Goal: Task Accomplishment & Management: Manage account settings

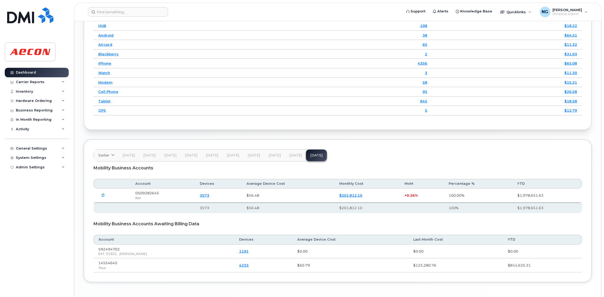
scroll to position [753, 0]
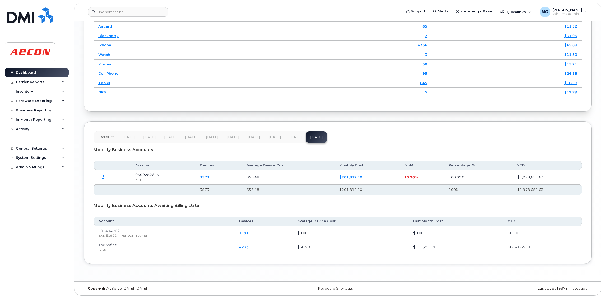
click at [294, 139] on span "Aug 25" at bounding box center [296, 137] width 12 height 4
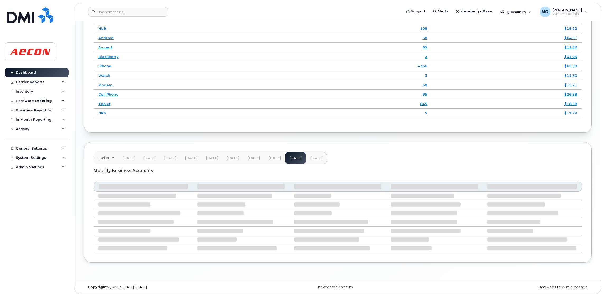
scroll to position [712, 0]
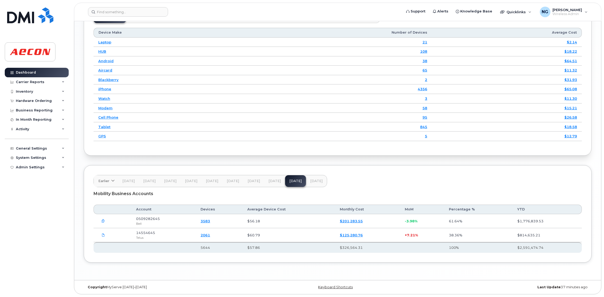
click at [319, 179] on button "Sep 25" at bounding box center [316, 181] width 21 height 12
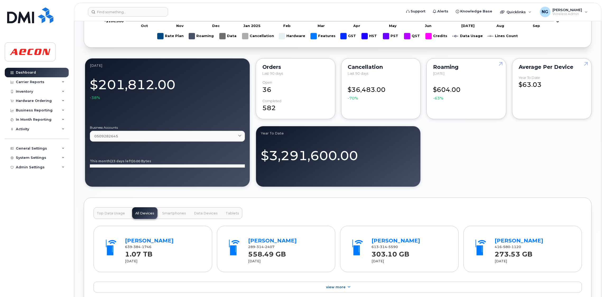
scroll to position [78, 0]
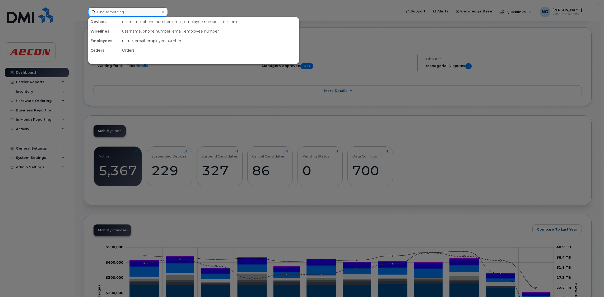
click at [131, 11] on input at bounding box center [128, 12] width 80 height 10
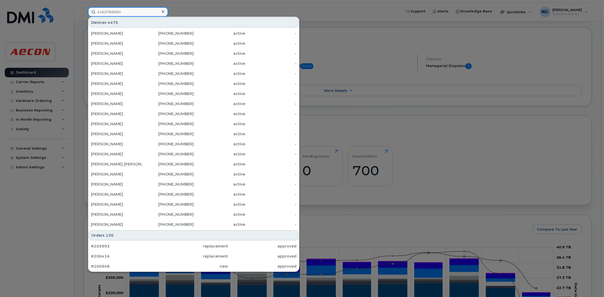
type input "4165766004"
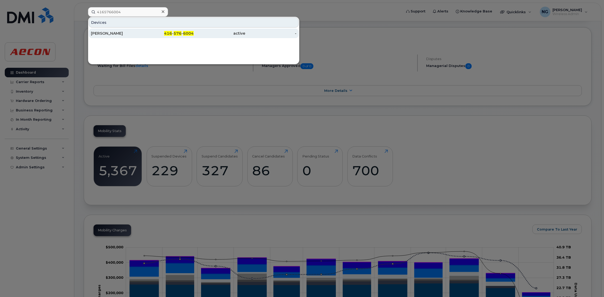
click at [183, 33] on div "416 - 576 - 6004" at bounding box center [169, 33] width 52 height 5
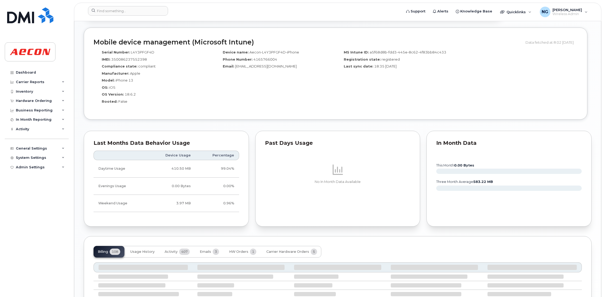
scroll to position [468, 0]
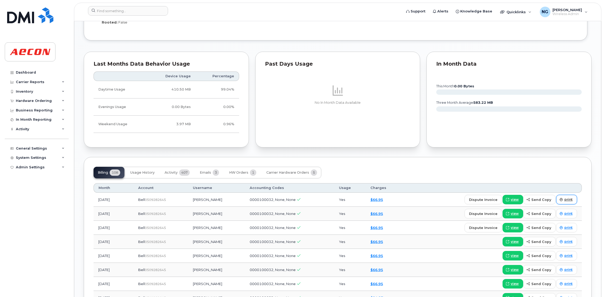
click at [566, 200] on span "print" at bounding box center [569, 199] width 8 height 5
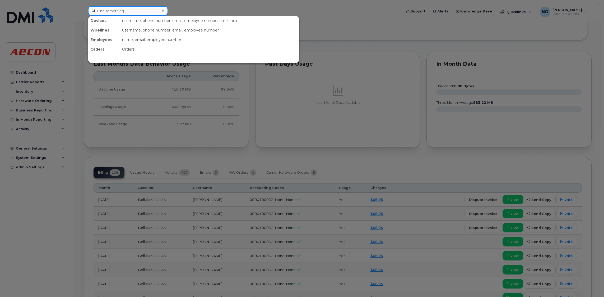
click at [126, 8] on input at bounding box center [128, 11] width 80 height 10
click at [141, 11] on input at bounding box center [128, 11] width 80 height 10
type input "4166899104"
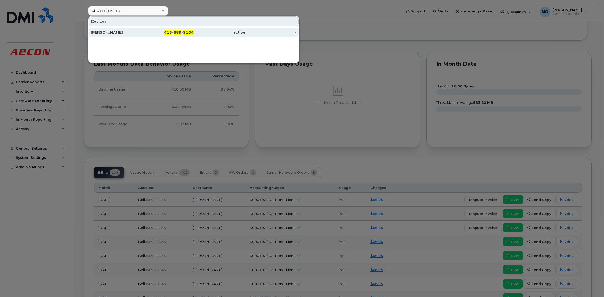
click at [159, 30] on div "416 - 689 - 9104" at bounding box center [169, 32] width 52 height 5
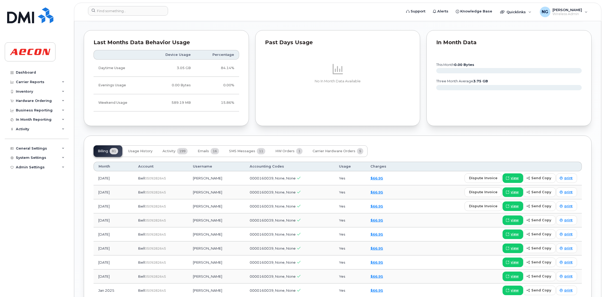
scroll to position [515, 0]
click at [514, 177] on span "view" at bounding box center [515, 177] width 8 height 5
click at [568, 179] on span "print" at bounding box center [569, 177] width 8 height 5
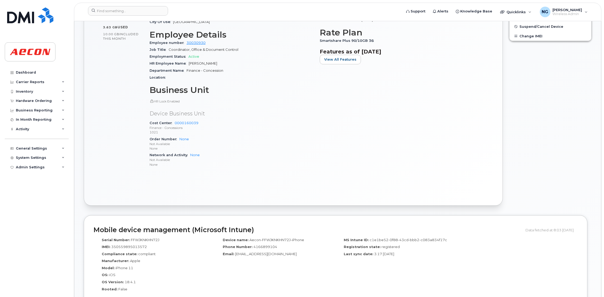
scroll to position [0, 0]
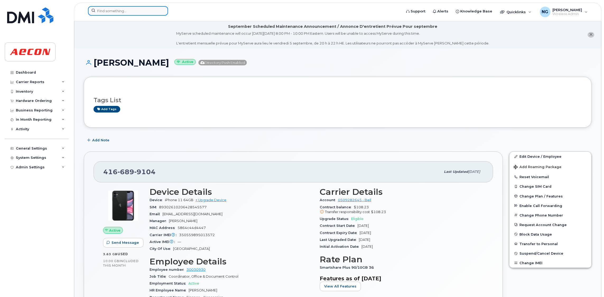
click at [113, 8] on input at bounding box center [128, 11] width 80 height 10
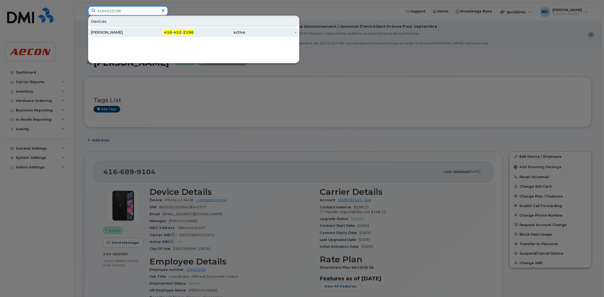
type input "4164522196"
click at [188, 29] on div "416 - 452 - 2196" at bounding box center [169, 33] width 52 height 10
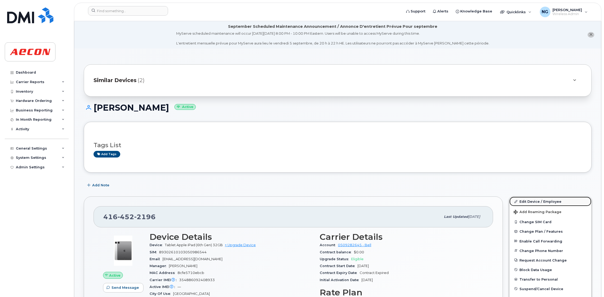
click at [545, 199] on link "Edit Device / Employee" at bounding box center [551, 201] width 82 height 10
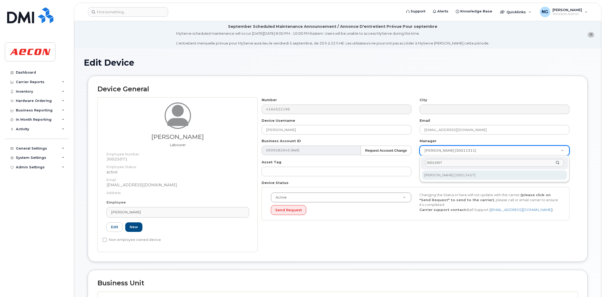
type input "30013457"
type input "553295"
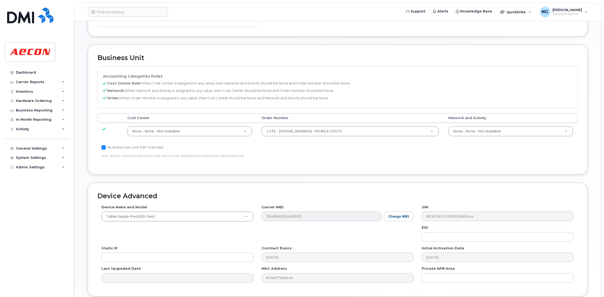
scroll to position [269, 0]
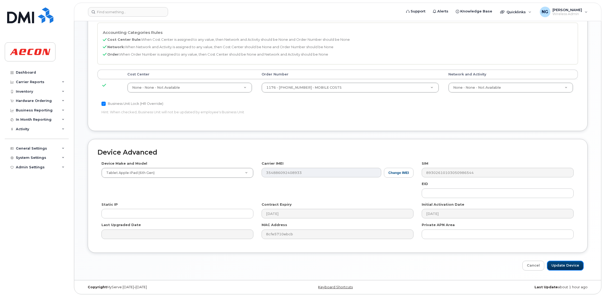
drag, startPoint x: 576, startPoint y: 264, endPoint x: 529, endPoint y: 270, distance: 47.7
click at [576, 264] on input "Update Device" at bounding box center [565, 265] width 37 height 10
type input "Saving..."
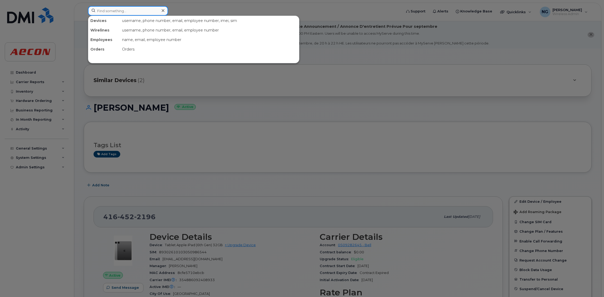
click at [121, 8] on input at bounding box center [128, 11] width 80 height 10
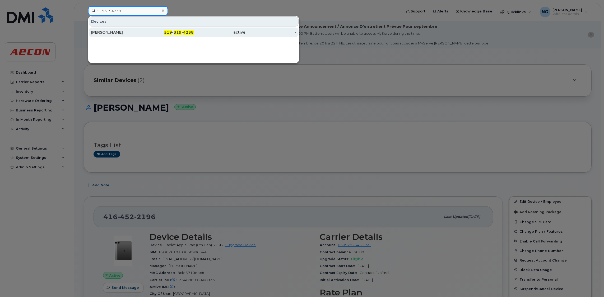
type input "5193194238"
click at [181, 31] on span "319" at bounding box center [178, 32] width 8 height 5
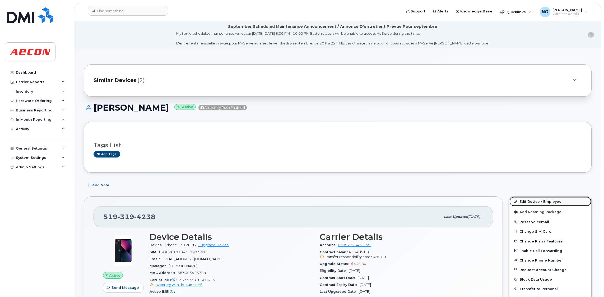
click at [547, 202] on link "Edit Device / Employee" at bounding box center [551, 201] width 82 height 10
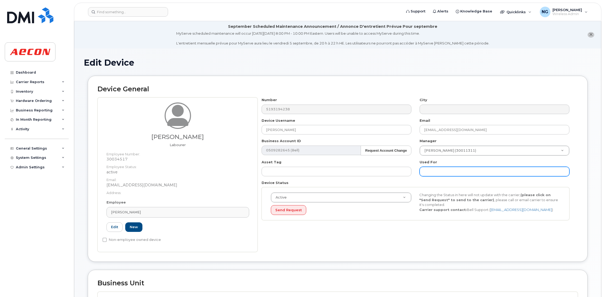
click at [489, 171] on input "text" at bounding box center [495, 172] width 150 height 10
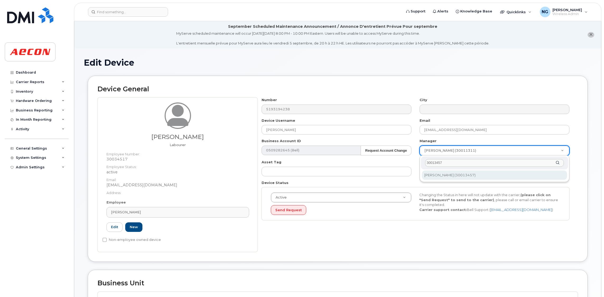
type input "30013457"
type input "553295"
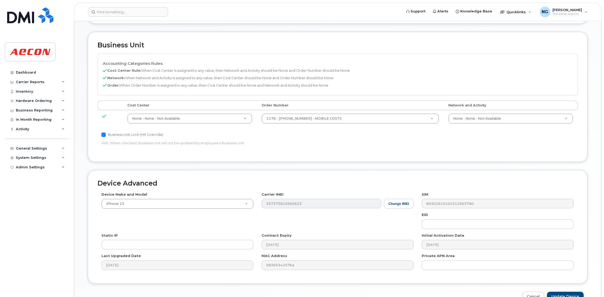
scroll to position [269, 0]
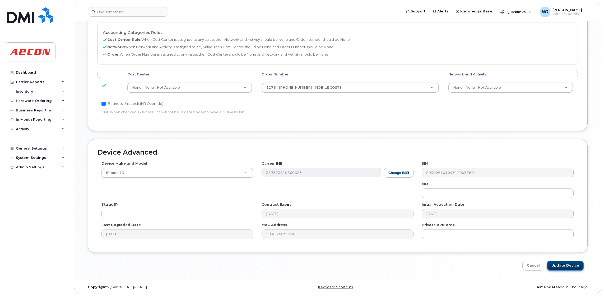
click at [571, 267] on input "Update Device" at bounding box center [565, 265] width 37 height 10
type input "Saving..."
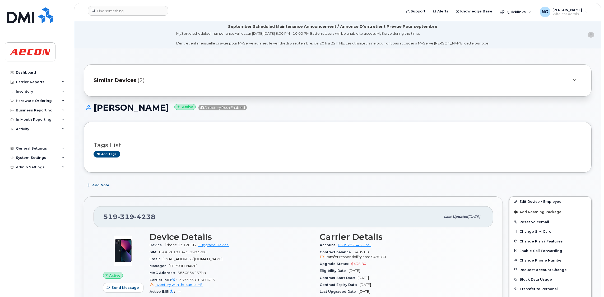
click at [115, 81] on span "Similar Devices" at bounding box center [115, 80] width 43 height 8
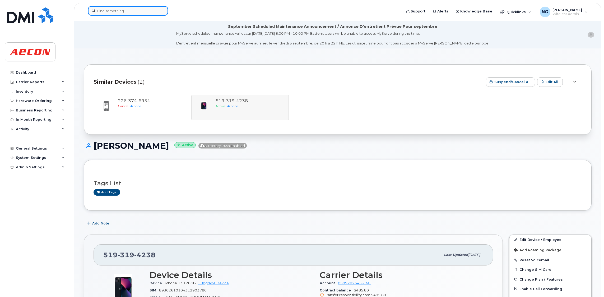
click at [129, 8] on input at bounding box center [128, 11] width 80 height 10
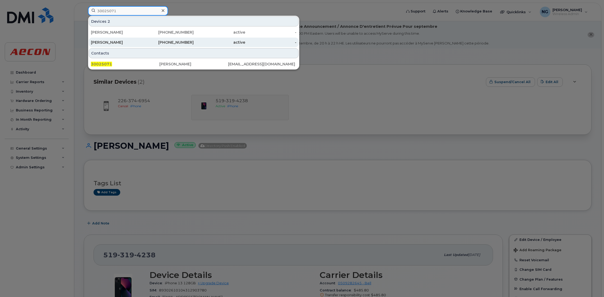
type input "30025071"
click at [190, 43] on div "226-377-5087" at bounding box center [169, 42] width 52 height 5
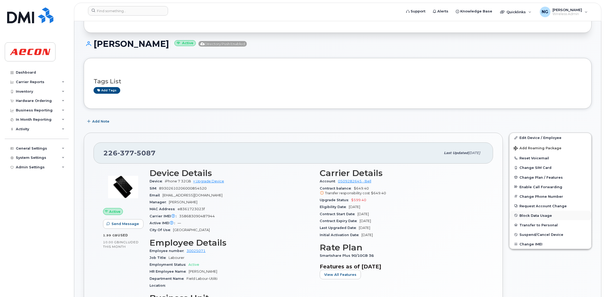
scroll to position [79, 0]
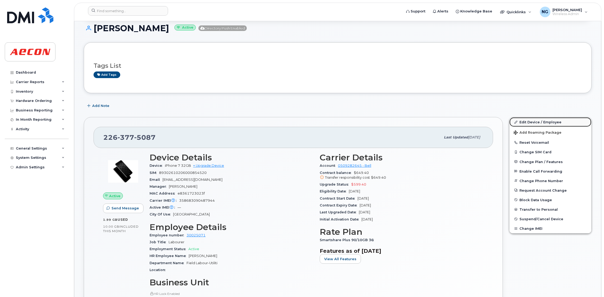
click at [551, 119] on link "Edit Device / Employee" at bounding box center [551, 122] width 82 height 10
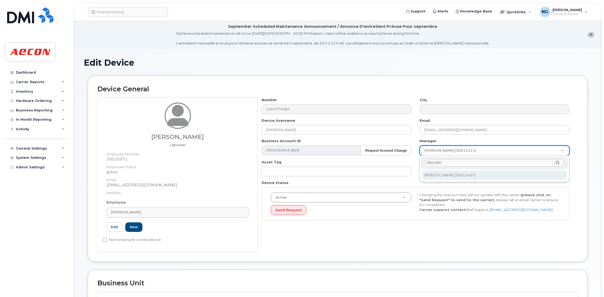
type input "30013457"
type input "553295"
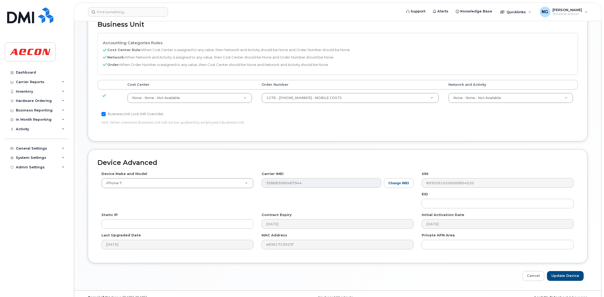
scroll to position [269, 0]
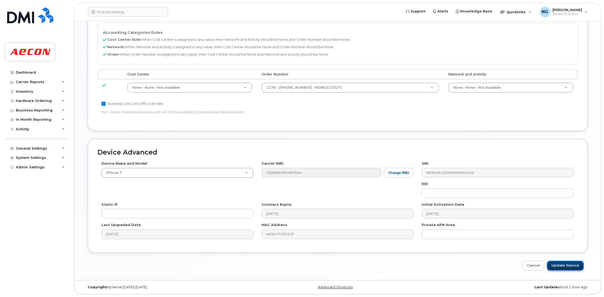
click at [563, 266] on input "Update Device" at bounding box center [565, 265] width 37 height 10
type input "Saving..."
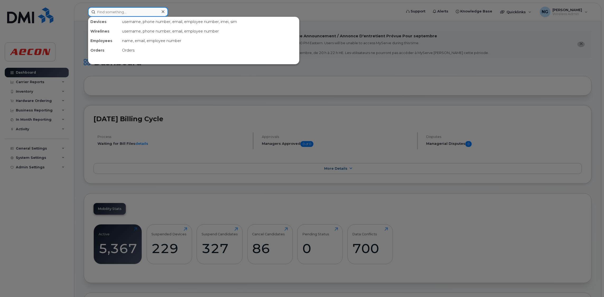
click at [116, 13] on input at bounding box center [128, 12] width 80 height 10
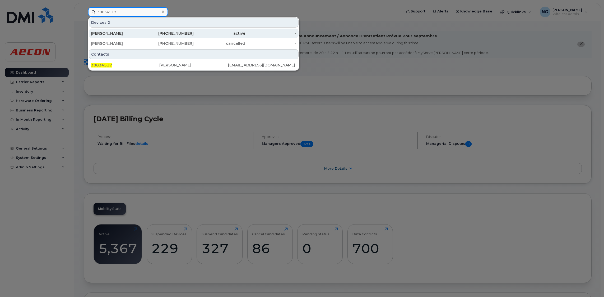
type input "30034517"
click at [172, 32] on div "519-319-4238" at bounding box center [169, 33] width 52 height 5
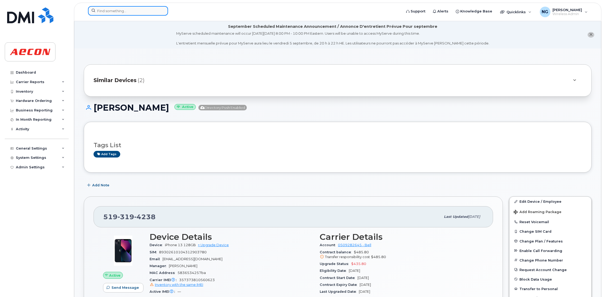
click at [129, 15] on input at bounding box center [128, 11] width 80 height 10
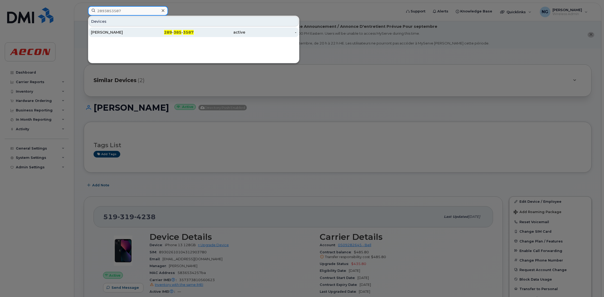
type input "2893853587"
click at [172, 33] on span "289" at bounding box center [168, 32] width 8 height 5
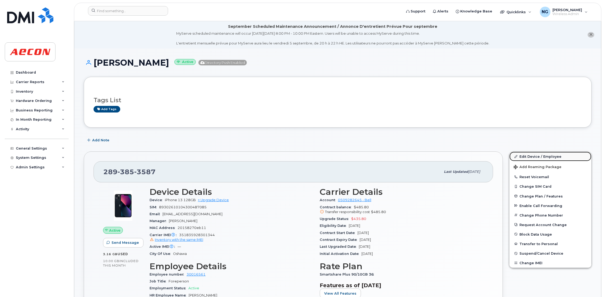
click at [548, 155] on link "Edit Device / Employee" at bounding box center [551, 157] width 82 height 10
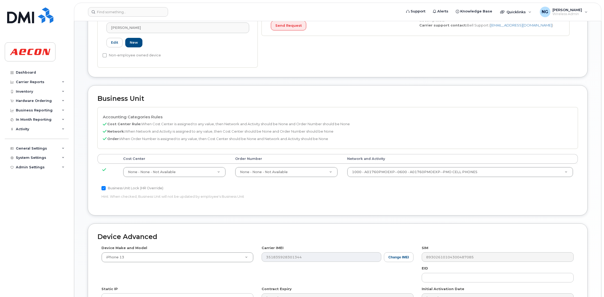
scroll to position [198, 0]
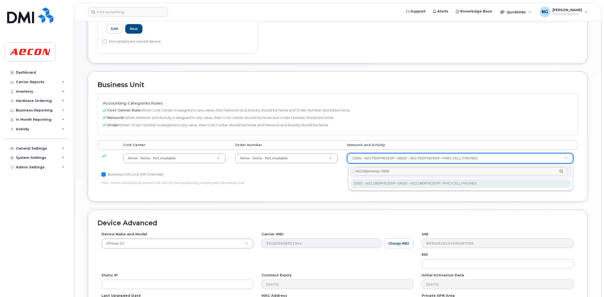
type input "A02180pmoexp--0600"
type input "35511858"
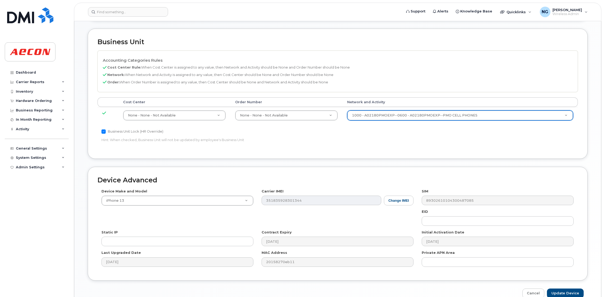
scroll to position [269, 0]
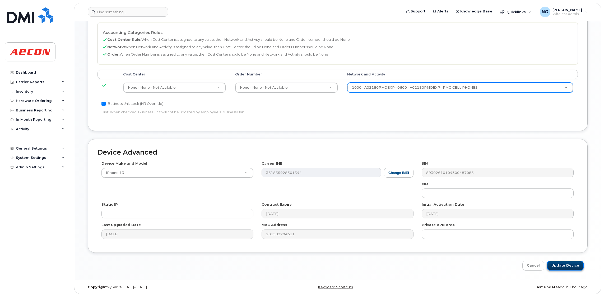
click at [566, 264] on input "Update Device" at bounding box center [565, 265] width 37 height 10
type input "Saving..."
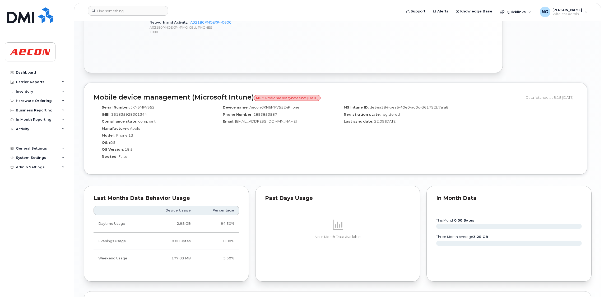
scroll to position [498, 0]
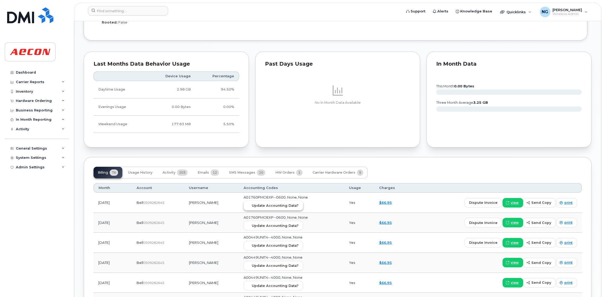
click at [274, 206] on span "Update Accounting Data?" at bounding box center [275, 205] width 47 height 5
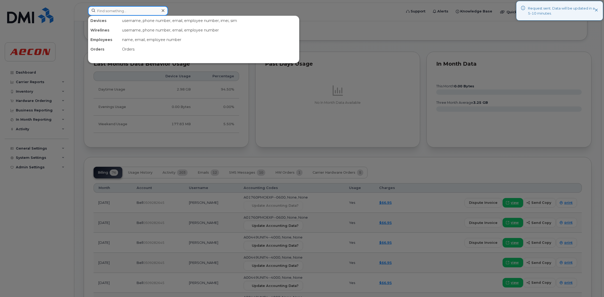
click at [115, 10] on input at bounding box center [128, 11] width 80 height 10
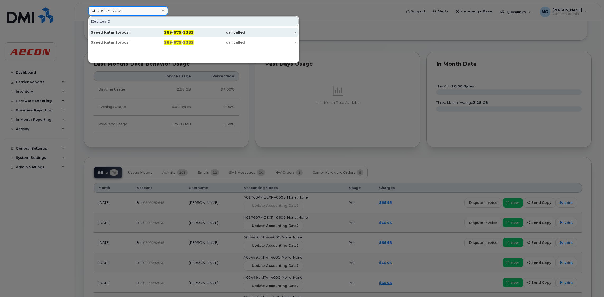
type input "2896753382"
click at [176, 32] on span "675" at bounding box center [178, 32] width 8 height 5
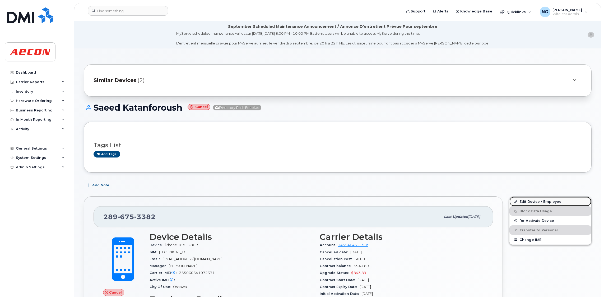
click at [534, 198] on link "Edit Device / Employee" at bounding box center [551, 201] width 82 height 10
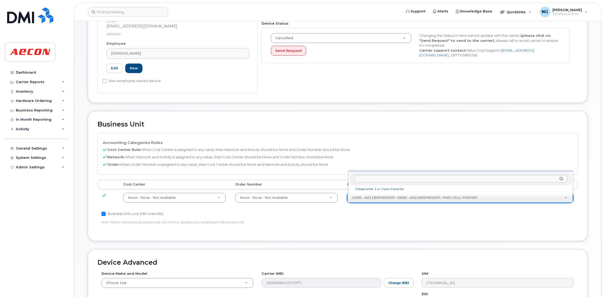
scroll to position [269, 0]
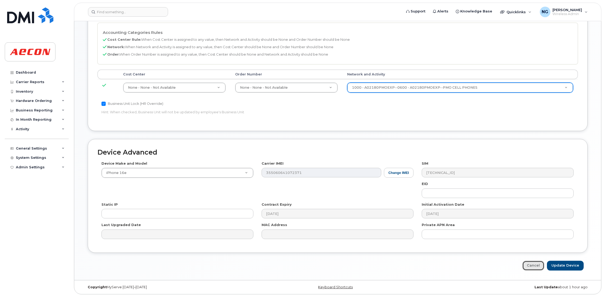
click at [530, 260] on link "Cancel" at bounding box center [534, 265] width 22 height 10
click at [530, 265] on link "Cancel" at bounding box center [534, 265] width 22 height 10
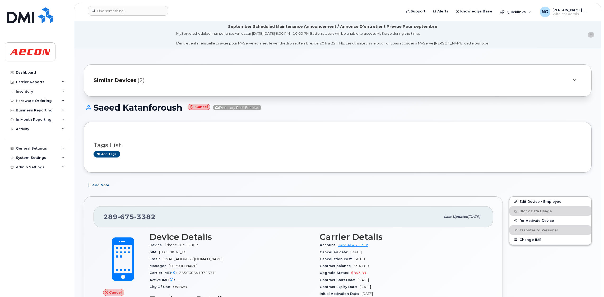
click at [130, 81] on span "Similar Devices" at bounding box center [115, 80] width 43 height 8
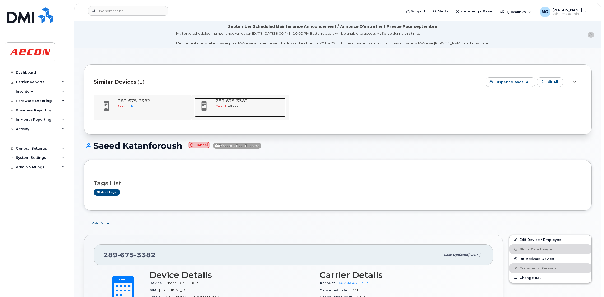
click at [229, 108] on div "Cancel iPhone" at bounding box center [250, 106] width 68 height 4
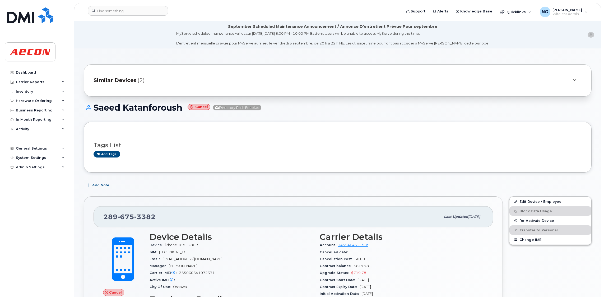
scroll to position [159, 0]
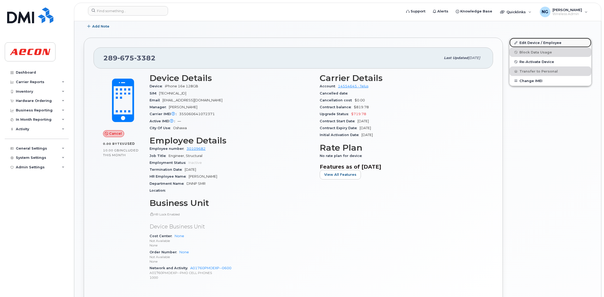
click at [544, 40] on link "Edit Device / Employee" at bounding box center [551, 43] width 82 height 10
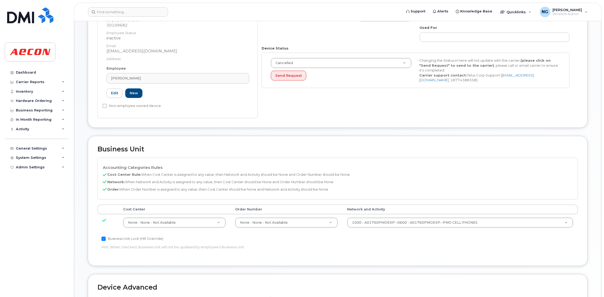
scroll to position [159, 0]
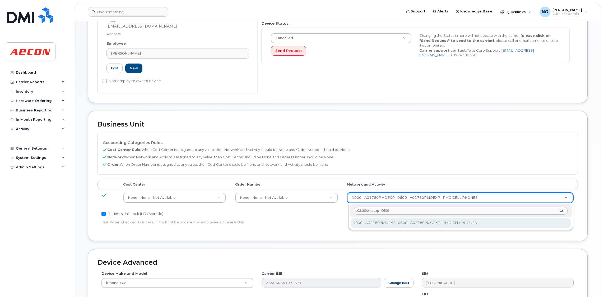
type input "a02180pmoexp--0600"
type input "35511858"
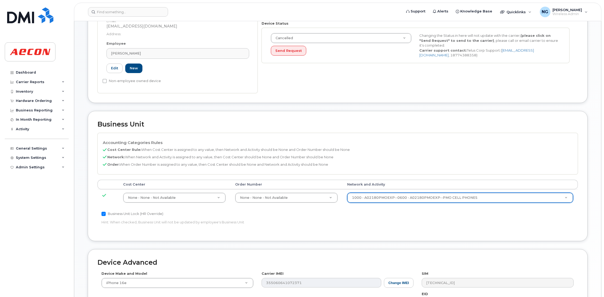
scroll to position [269, 0]
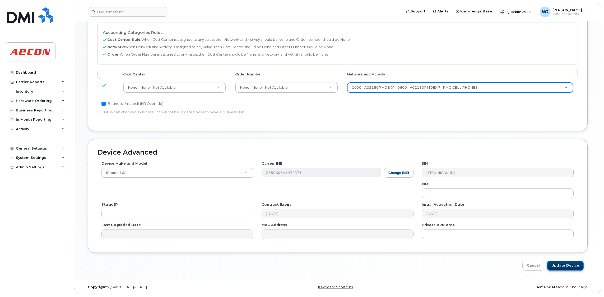
click at [560, 265] on input "Update Device" at bounding box center [565, 265] width 37 height 10
type input "Saving..."
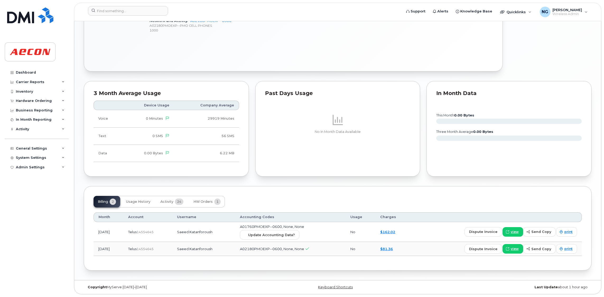
scroll to position [407, 0]
drag, startPoint x: 282, startPoint y: 234, endPoint x: 340, endPoint y: 46, distance: 197.1
click at [282, 234] on span "Update Accounting Data?" at bounding box center [271, 234] width 47 height 5
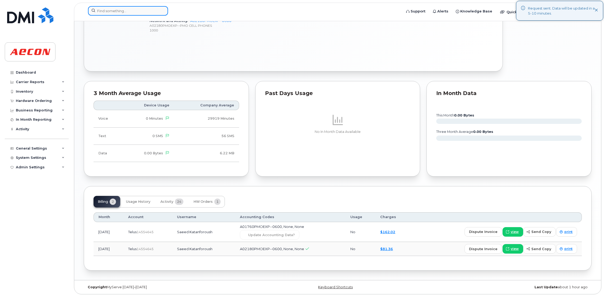
click at [103, 11] on input at bounding box center [128, 11] width 80 height 10
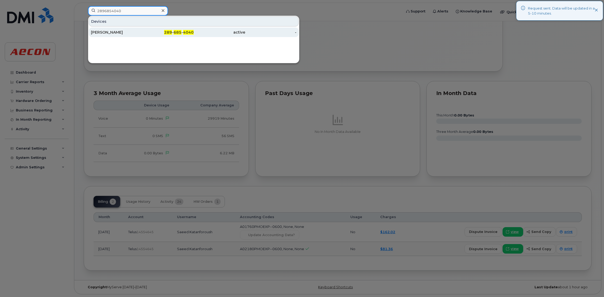
type input "2896854040"
click at [177, 30] on div "289 - 685 - 4040" at bounding box center [169, 33] width 52 height 10
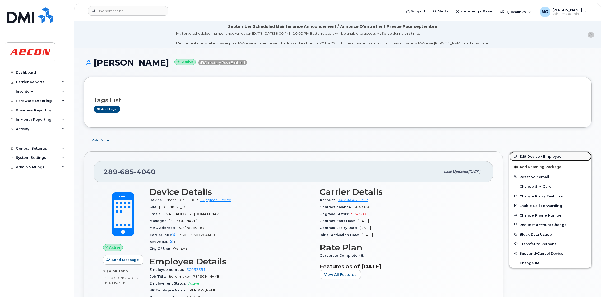
click at [547, 156] on link "Edit Device / Employee" at bounding box center [551, 157] width 82 height 10
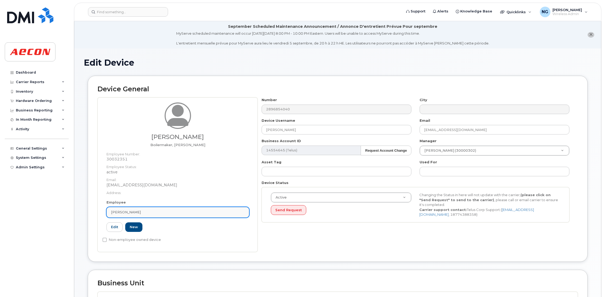
scroll to position [119, 0]
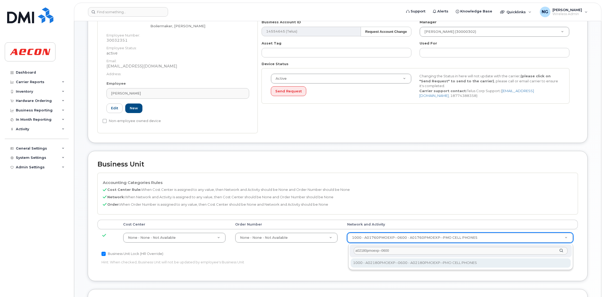
type input "a02180pmoexp--0600"
type input "35511858"
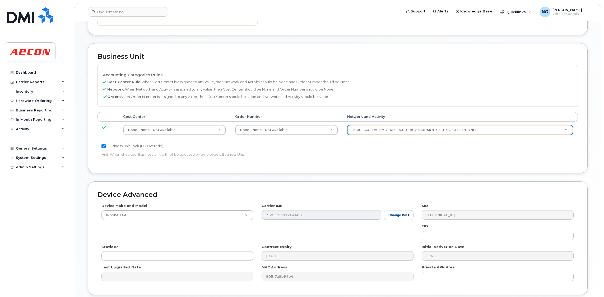
scroll to position [269, 0]
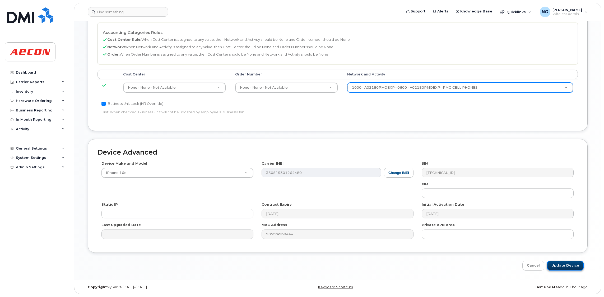
click at [574, 264] on input "Update Device" at bounding box center [565, 265] width 37 height 10
type input "Saving..."
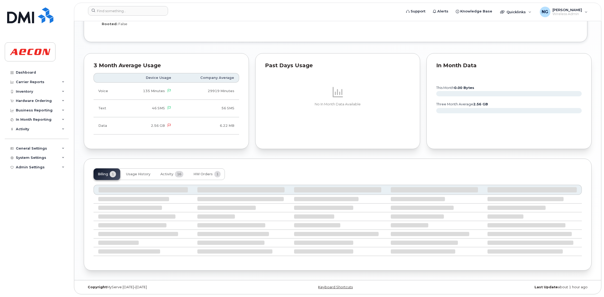
scroll to position [451, 0]
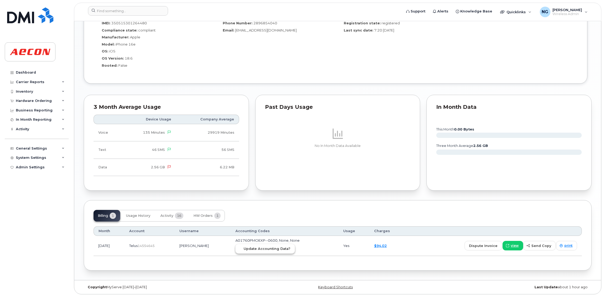
click at [277, 247] on span "Update Accounting Data?" at bounding box center [267, 248] width 47 height 5
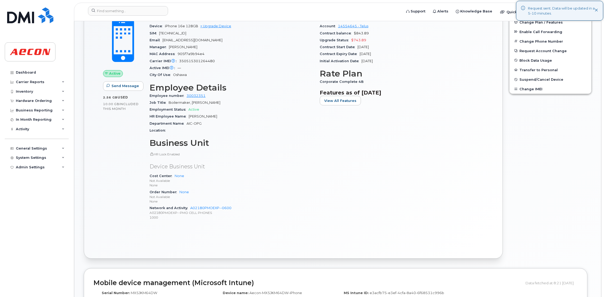
scroll to position [0, 0]
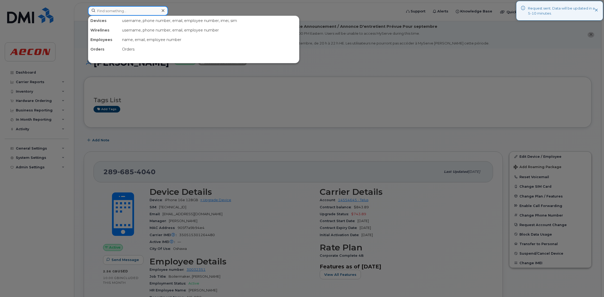
click at [121, 11] on input at bounding box center [128, 11] width 80 height 10
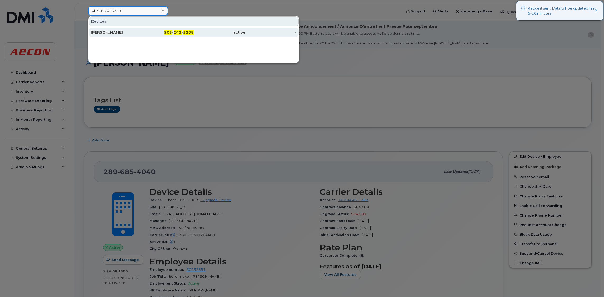
type input "9052425208"
click at [193, 31] on span "5208" at bounding box center [188, 32] width 11 height 5
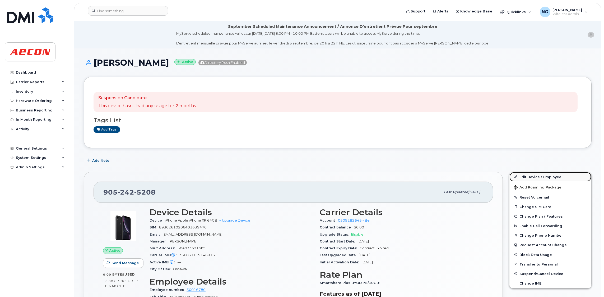
click at [534, 174] on link "Edit Device / Employee" at bounding box center [551, 177] width 82 height 10
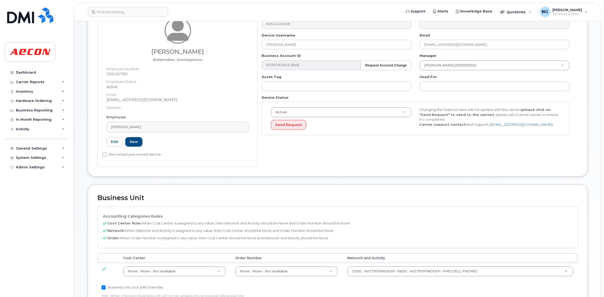
scroll to position [119, 0]
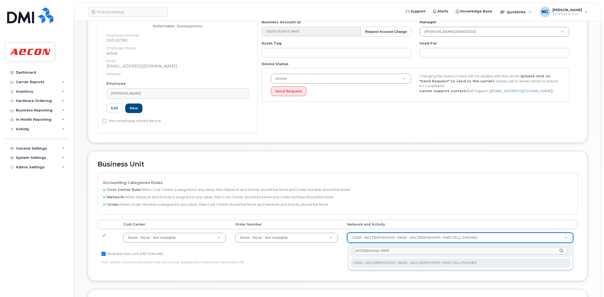
type input "a02180pmoexp--0600"
type input "35511858"
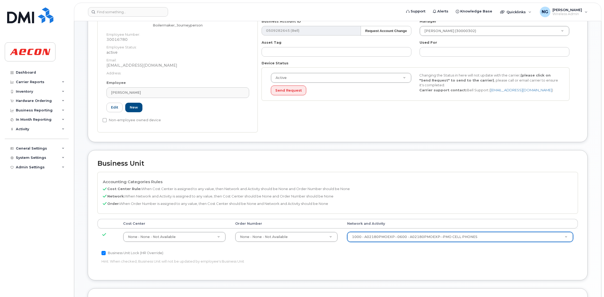
scroll to position [269, 0]
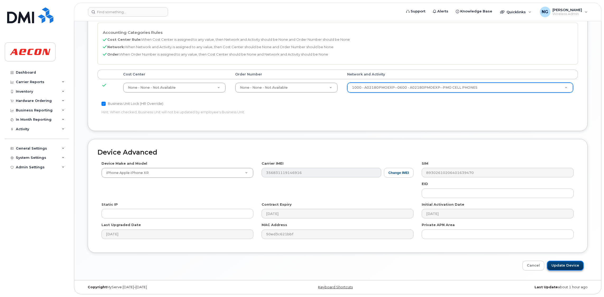
click at [574, 263] on input "Update Device" at bounding box center [565, 265] width 37 height 10
type input "Saving..."
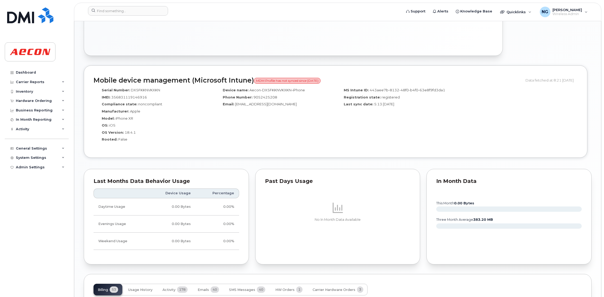
scroll to position [513, 0]
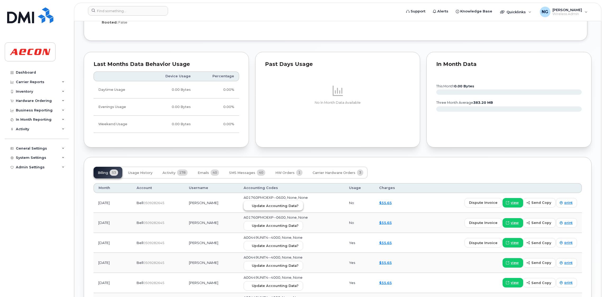
click at [284, 208] on span "Update Accounting Data?" at bounding box center [275, 205] width 47 height 5
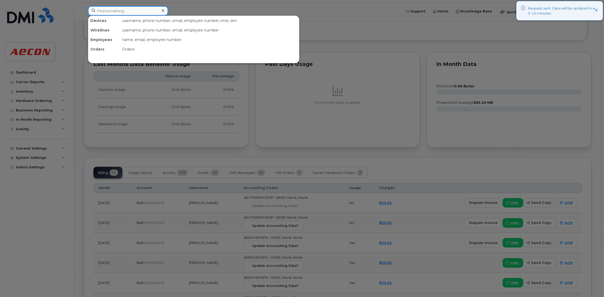
click at [136, 6] on input at bounding box center [128, 11] width 80 height 10
type input "9054537302"
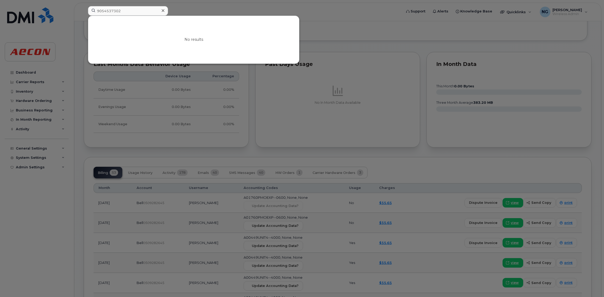
click at [162, 10] on icon at bounding box center [163, 10] width 3 height 4
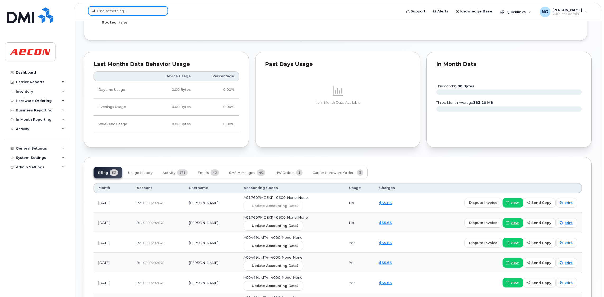
click at [137, 8] on input at bounding box center [128, 11] width 80 height 10
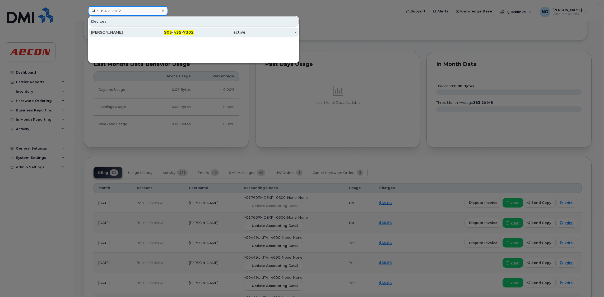
type input "9054357302"
click at [180, 33] on span "435" at bounding box center [178, 32] width 8 height 5
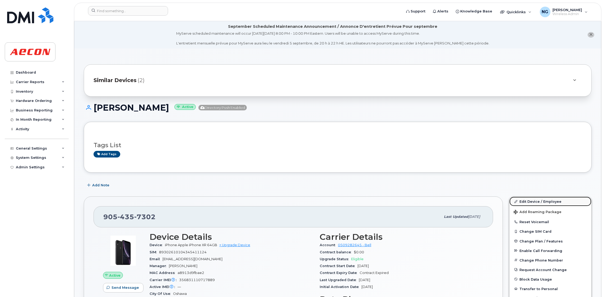
click at [548, 198] on link "Edit Device / Employee" at bounding box center [551, 201] width 82 height 10
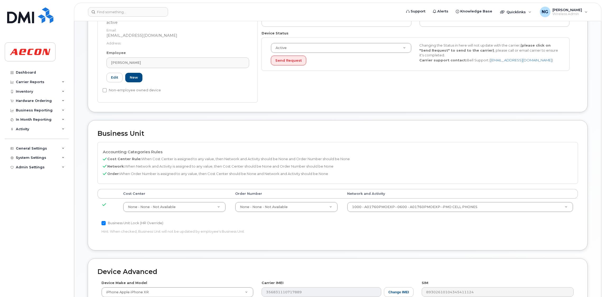
scroll to position [198, 0]
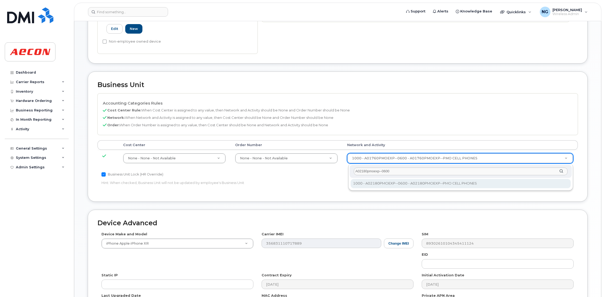
type input "A02180pmoexp--0600"
type input "35511858"
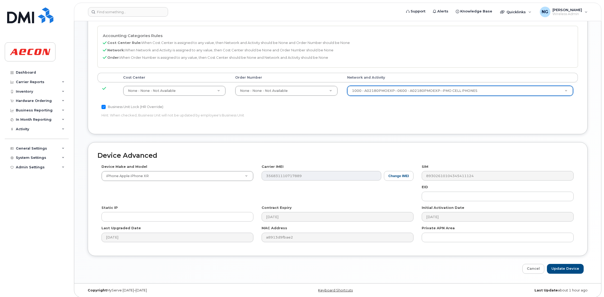
scroll to position [269, 0]
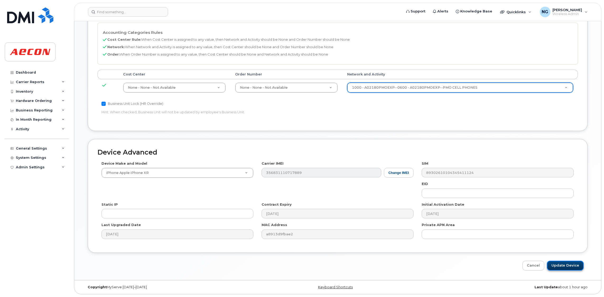
click at [567, 264] on input "Update Device" at bounding box center [565, 265] width 37 height 10
type input "Saving..."
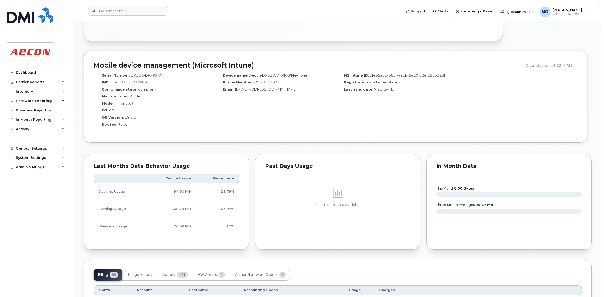
scroll to position [635, 0]
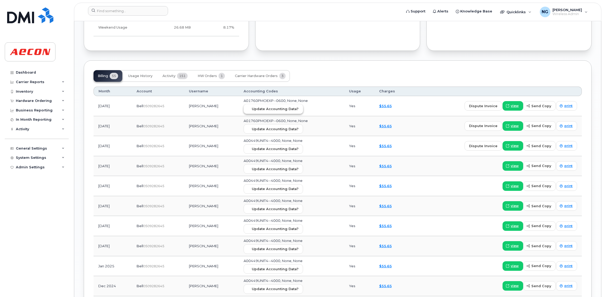
click at [282, 109] on span "Update Accounting Data?" at bounding box center [275, 108] width 47 height 5
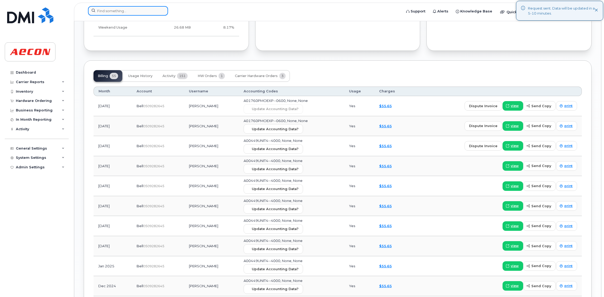
click at [139, 13] on input at bounding box center [128, 11] width 80 height 10
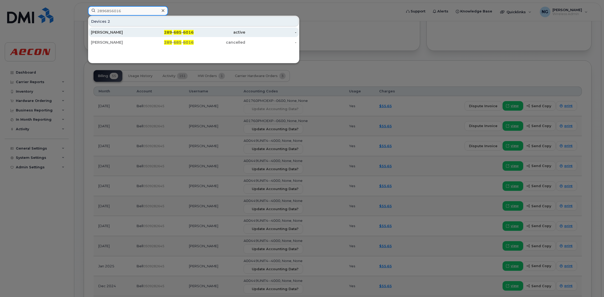
type input "2896856016"
click at [183, 32] on div "289 - 685 - 6016" at bounding box center [169, 32] width 52 height 5
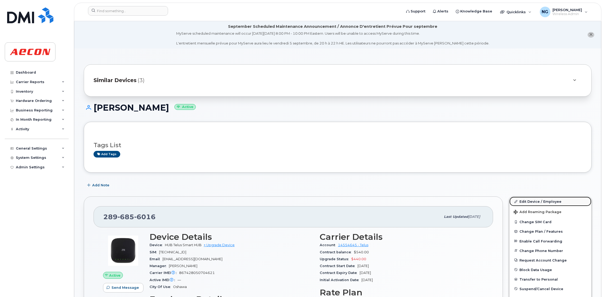
click at [544, 200] on link "Edit Device / Employee" at bounding box center [551, 201] width 82 height 10
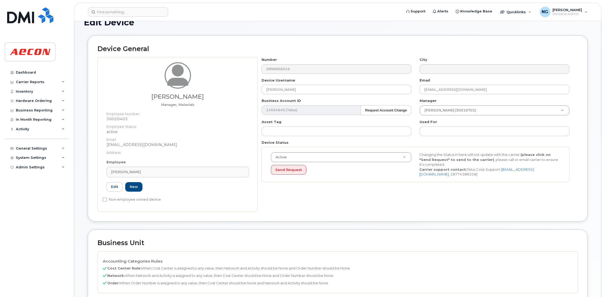
scroll to position [119, 0]
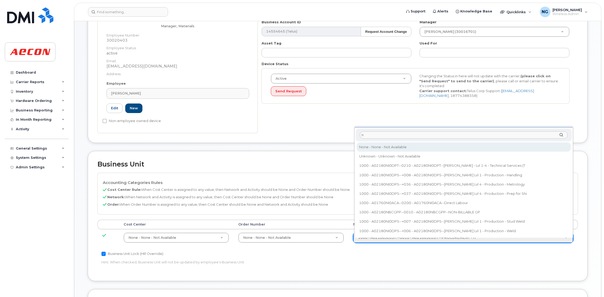
type input "n"
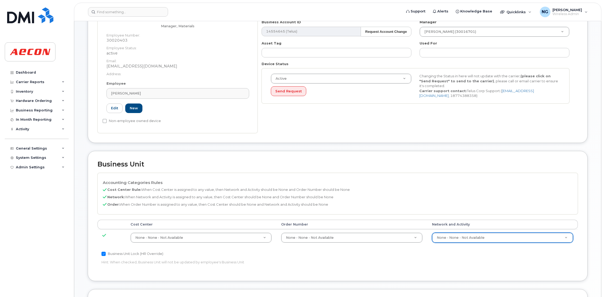
type input "283608"
drag, startPoint x: 186, startPoint y: 239, endPoint x: 191, endPoint y: 227, distance: 12.5
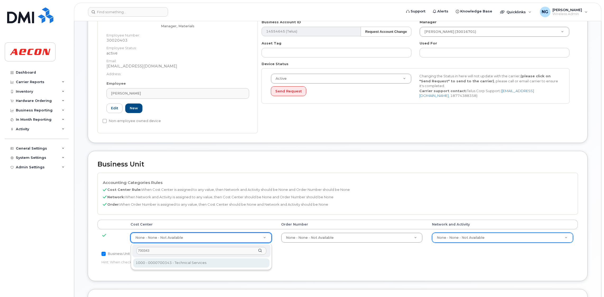
type input "700343"
type input "283966"
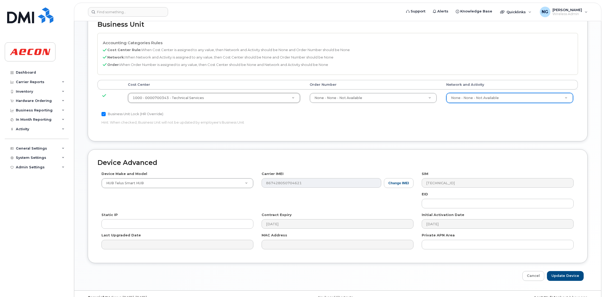
scroll to position [269, 0]
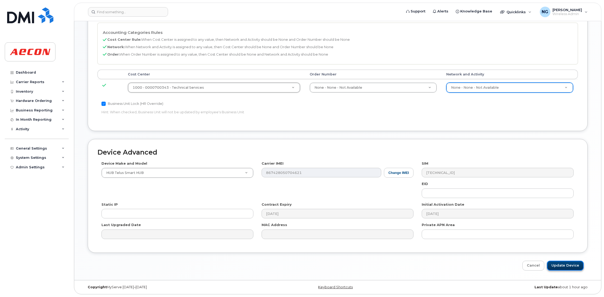
click at [570, 262] on input "Update Device" at bounding box center [565, 265] width 37 height 10
type input "Saving..."
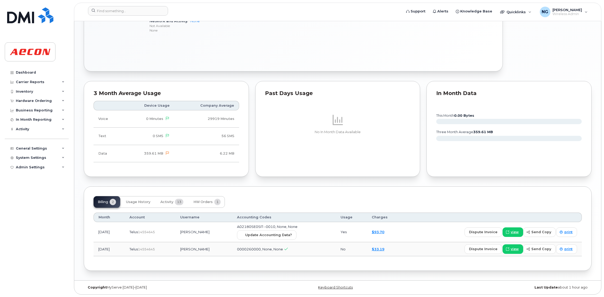
scroll to position [400, 0]
click at [281, 233] on span "Update Accounting Data?" at bounding box center [268, 234] width 47 height 5
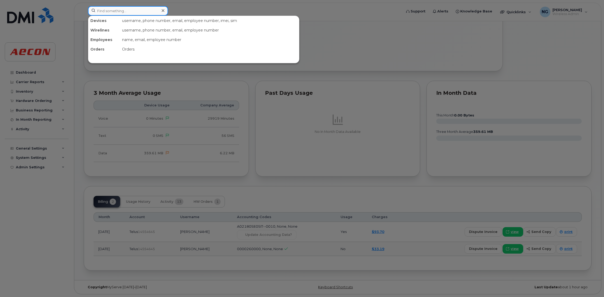
click at [137, 10] on input at bounding box center [128, 11] width 80 height 10
type input "2502196267"
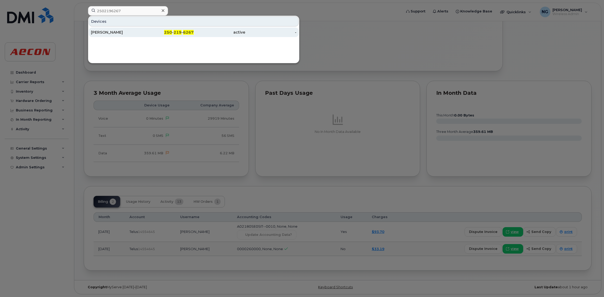
click at [176, 31] on span "219" at bounding box center [178, 32] width 8 height 5
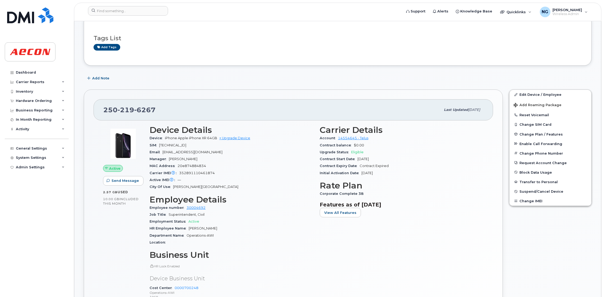
scroll to position [159, 0]
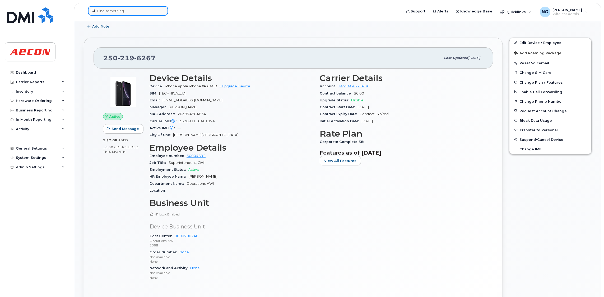
click at [108, 11] on input at bounding box center [128, 11] width 80 height 10
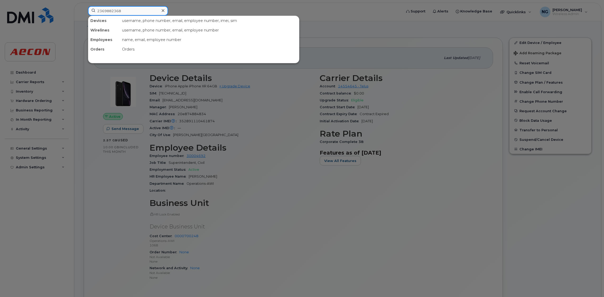
type input "2369882368"
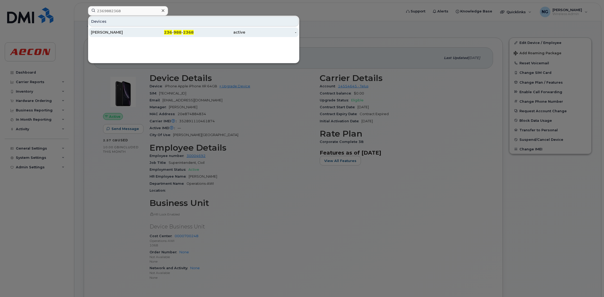
click at [194, 31] on div "active" at bounding box center [220, 32] width 52 height 5
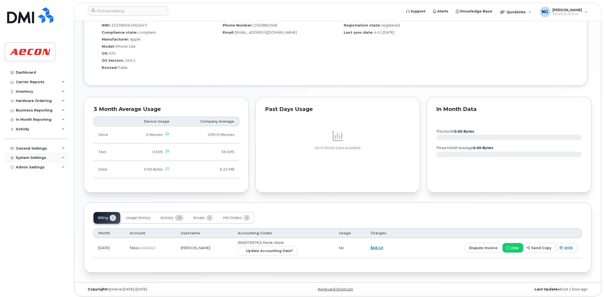
scroll to position [451, 0]
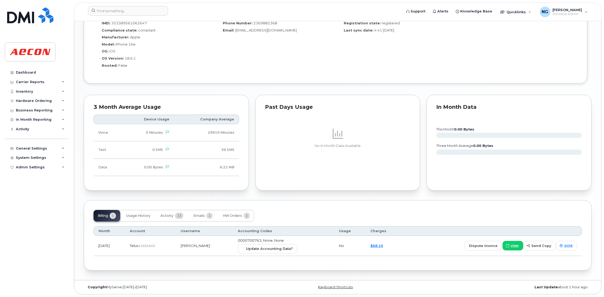
click at [360, 81] on div "Mobile device management (Microsoft Intune) Data fetched at 8:32 08/09/2025 Ser…" at bounding box center [336, 38] width 504 height 92
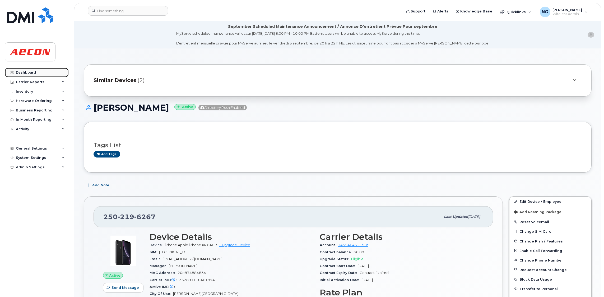
click at [36, 71] on link "Dashboard" at bounding box center [37, 73] width 64 height 10
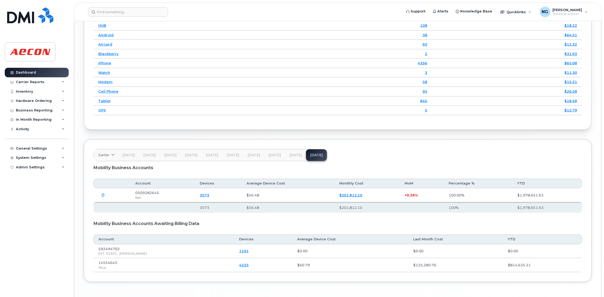
scroll to position [736, 0]
click at [103, 195] on icon "button" at bounding box center [103, 194] width 3 height 3
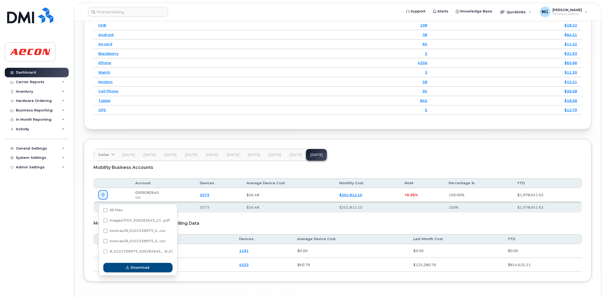
click at [169, 81] on td "Modem" at bounding box center [165, 82] width 143 height 10
